Goal: Check status

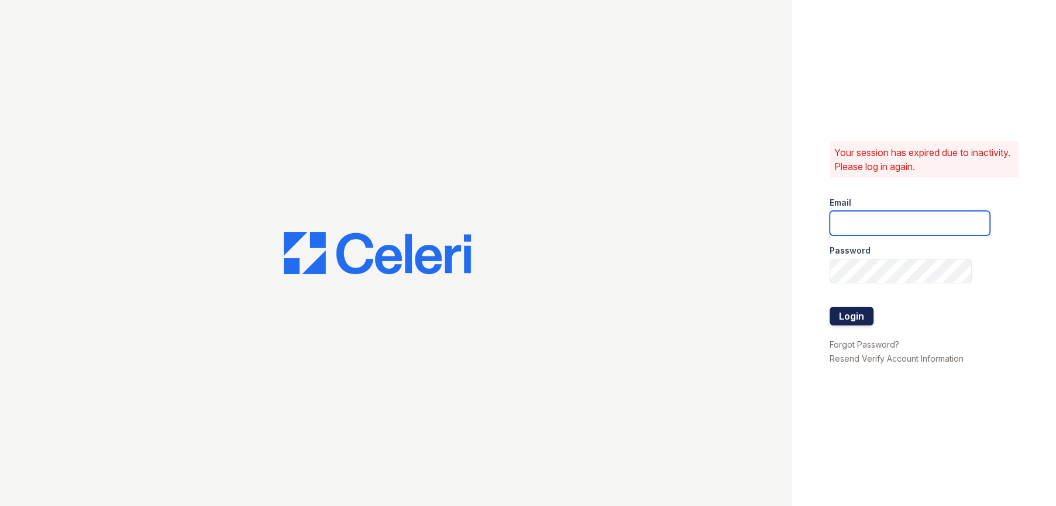
type input "[EMAIL_ADDRESS][DOMAIN_NAME]"
click at [860, 315] on button "Login" at bounding box center [851, 316] width 44 height 19
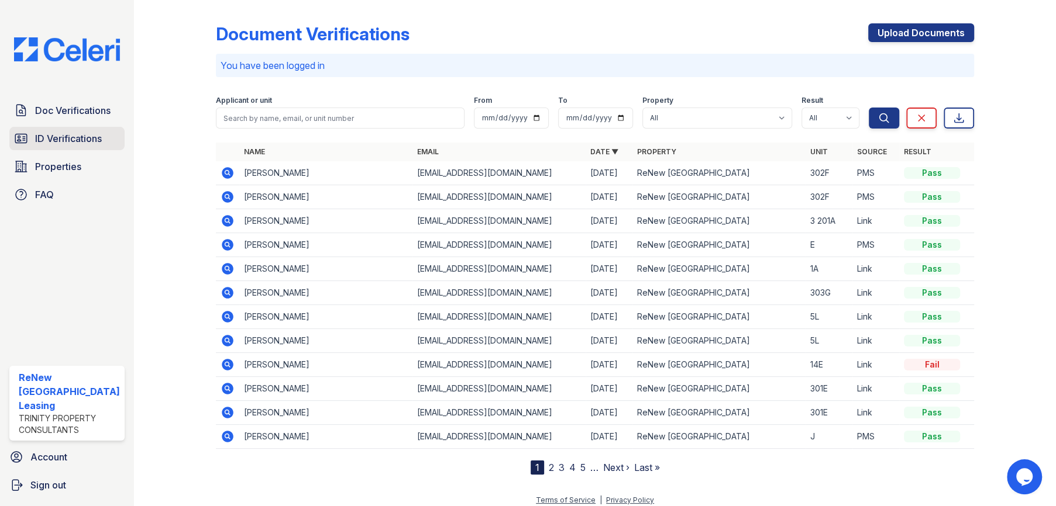
click at [77, 133] on span "ID Verifications" at bounding box center [68, 139] width 67 height 14
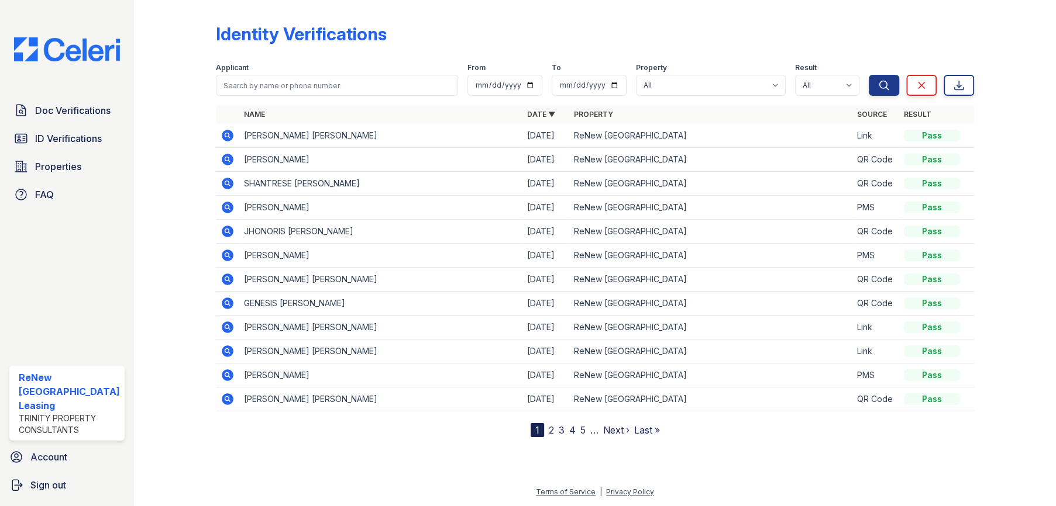
click at [223, 136] on icon at bounding box center [227, 136] width 14 height 14
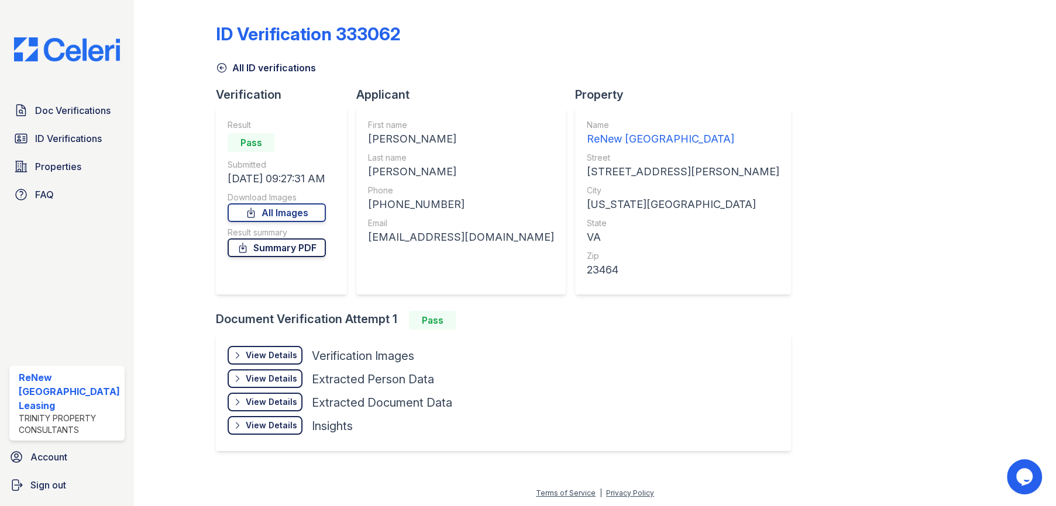
click at [313, 251] on link "Summary PDF" at bounding box center [276, 248] width 98 height 19
click at [280, 355] on div "View Details" at bounding box center [271, 356] width 51 height 12
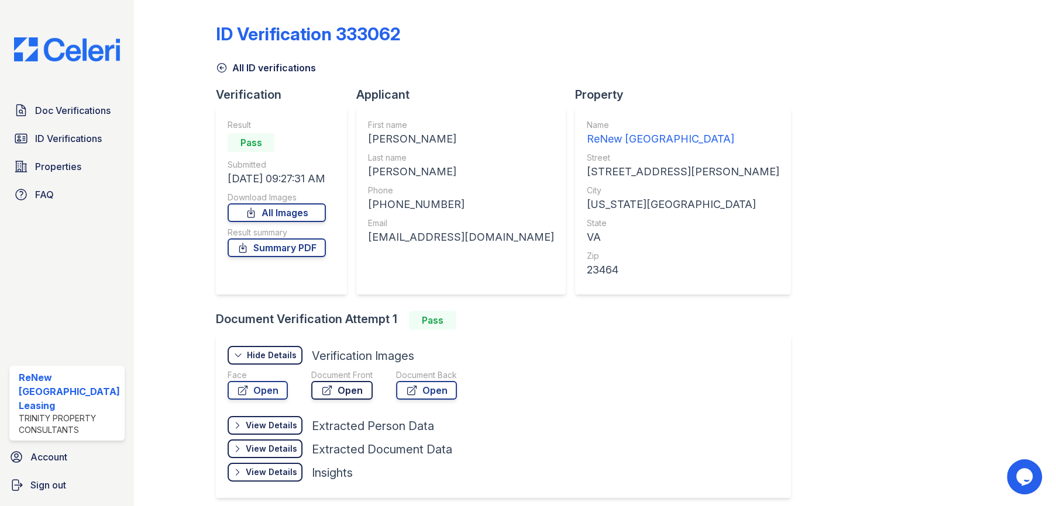
click at [342, 387] on link "Open" at bounding box center [341, 390] width 61 height 19
click at [427, 390] on link "Open" at bounding box center [426, 390] width 61 height 19
click at [68, 110] on span "Doc Verifications" at bounding box center [72, 111] width 75 height 14
